Goal: Task Accomplishment & Management: Use online tool/utility

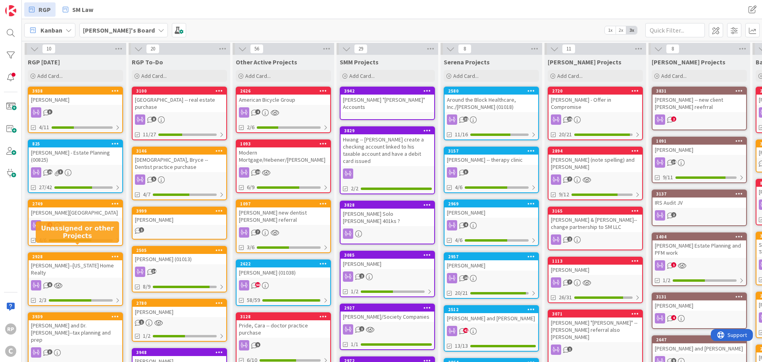
click at [85, 108] on div "3" at bounding box center [76, 112] width 94 height 10
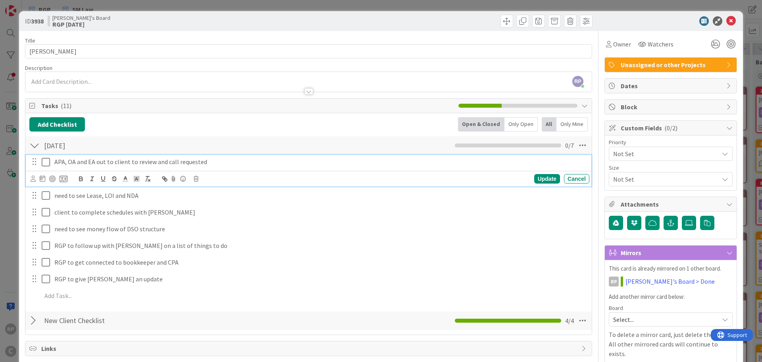
click at [226, 156] on div "APA, OA and EA out to client to review and call requested" at bounding box center [320, 162] width 538 height 14
drag, startPoint x: 226, startPoint y: 158, endPoint x: 95, endPoint y: 165, distance: 130.8
click at [95, 165] on p "APA, OA and EA out to client to review and call requested" at bounding box center [320, 161] width 532 height 9
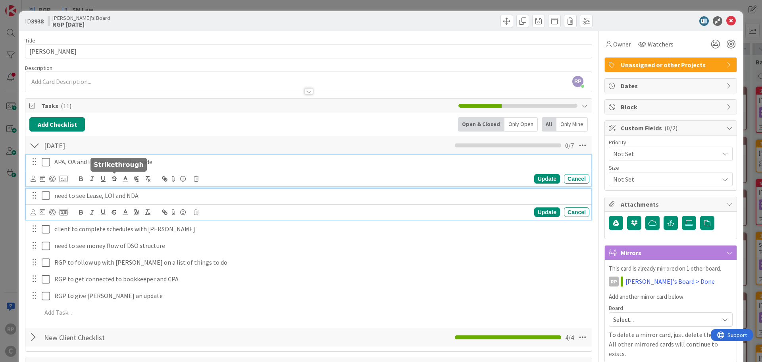
click at [152, 196] on p "need to see Lease, LOI and NDA" at bounding box center [320, 195] width 532 height 9
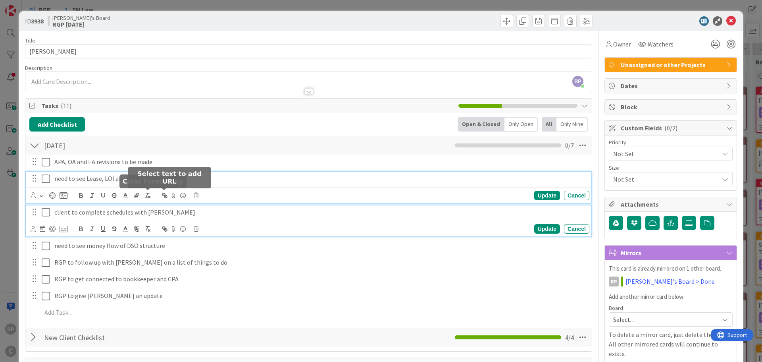
click at [231, 213] on p "client to complete schedules with [PERSON_NAME]" at bounding box center [320, 212] width 532 height 9
